Goal: Check status: Check status

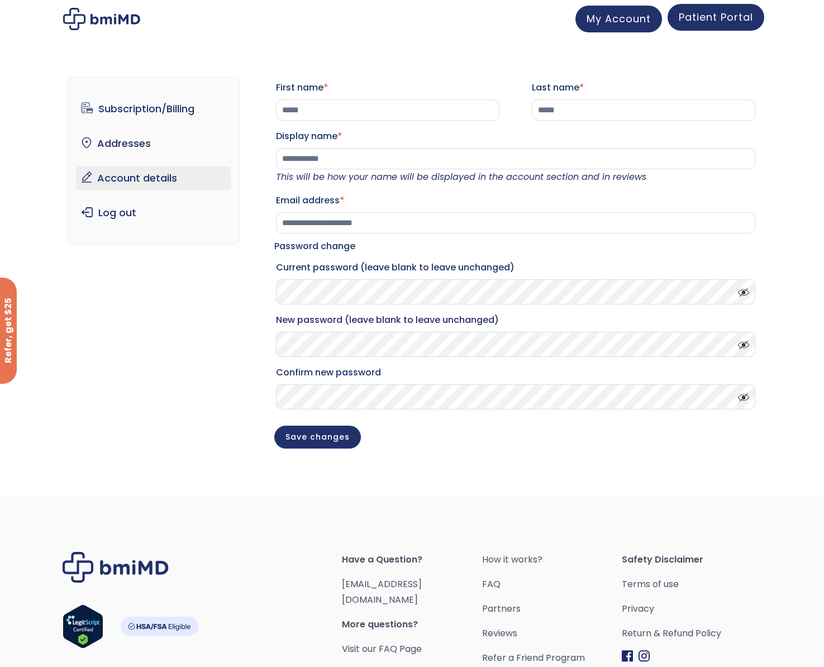
click at [704, 19] on span "Patient Portal" at bounding box center [715, 17] width 74 height 14
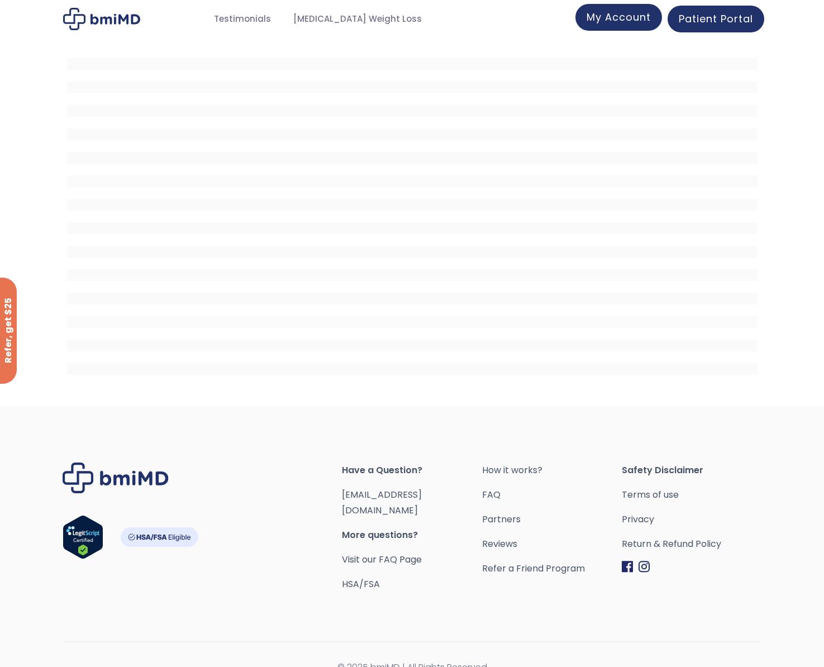
click at [588, 30] on link "My Account" at bounding box center [618, 17] width 87 height 27
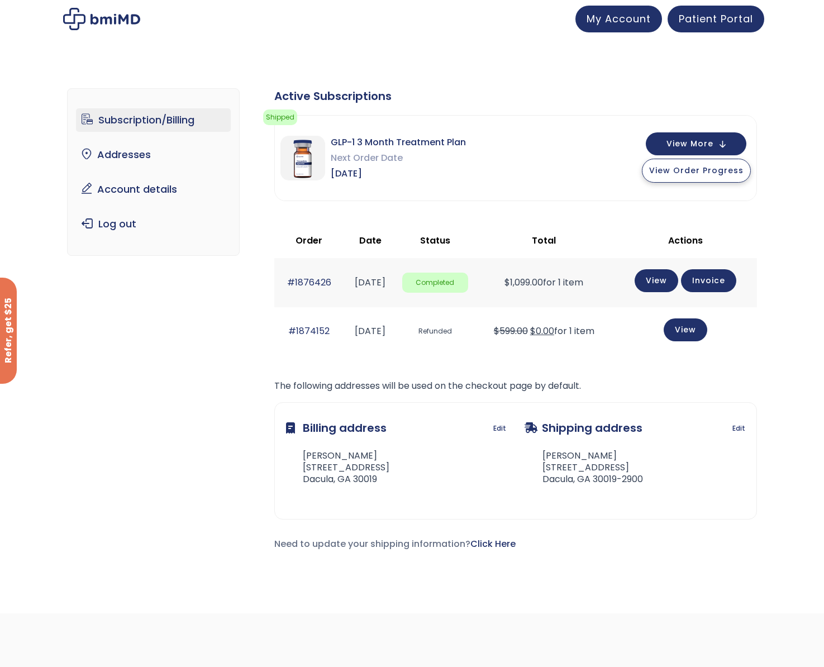
click at [690, 179] on button "View Order Progress" at bounding box center [696, 171] width 109 height 24
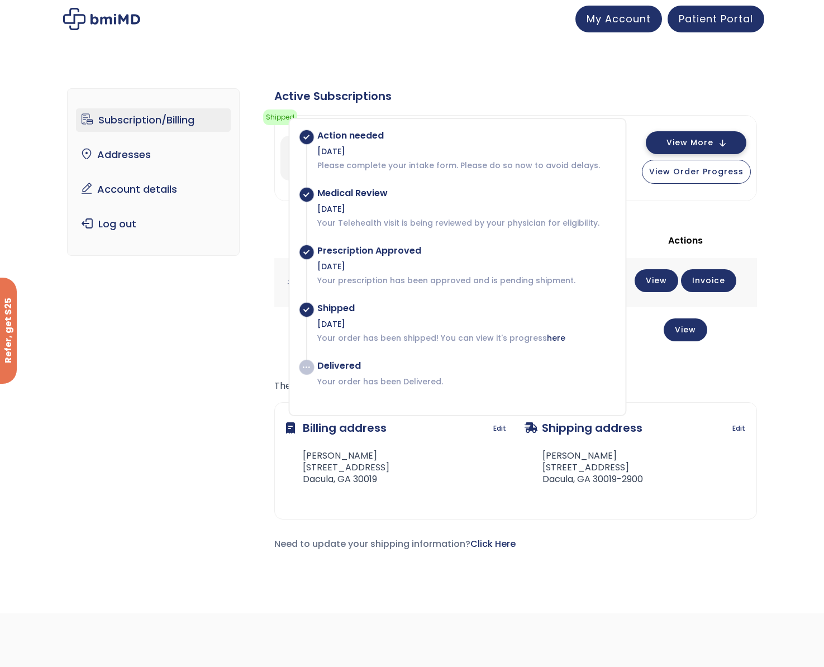
click at [700, 141] on span "View More" at bounding box center [689, 142] width 47 height 7
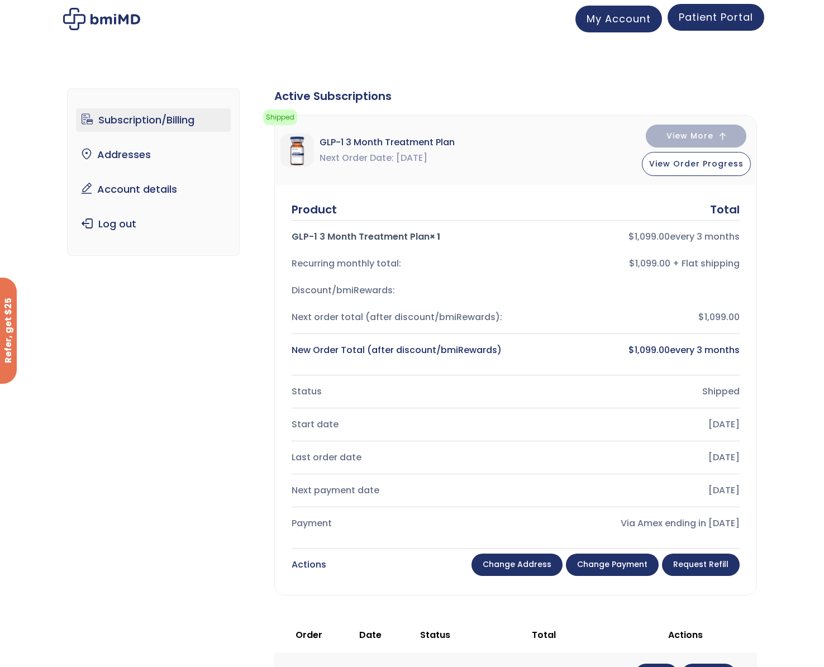
click at [721, 17] on span "Patient Portal" at bounding box center [715, 17] width 74 height 14
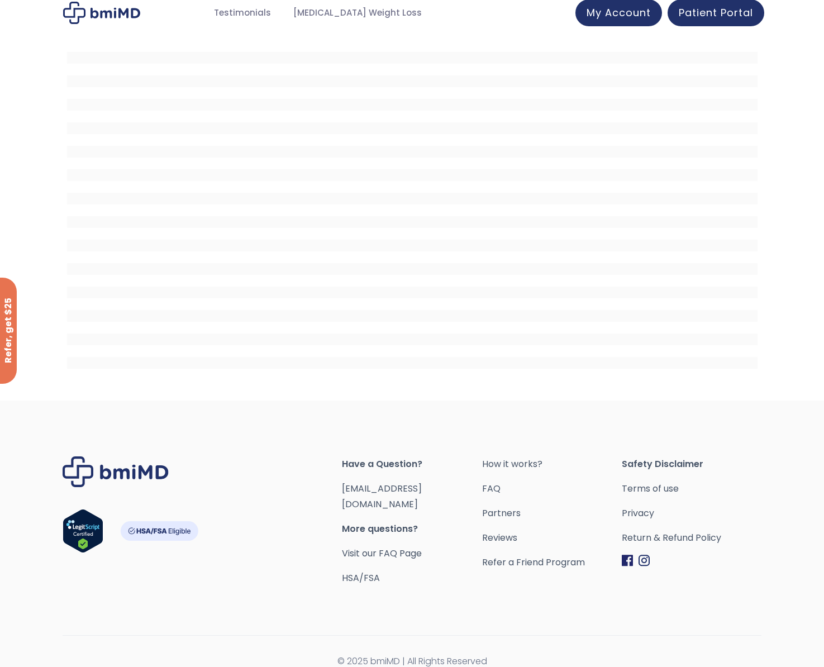
scroll to position [7, 0]
